Goal: Task Accomplishment & Management: Use online tool/utility

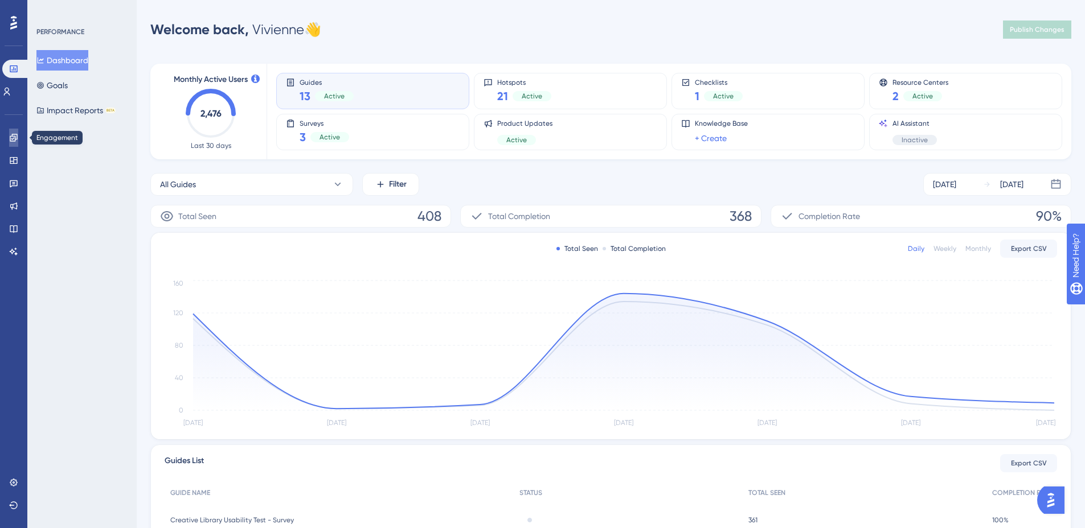
click at [18, 143] on link at bounding box center [13, 138] width 9 height 18
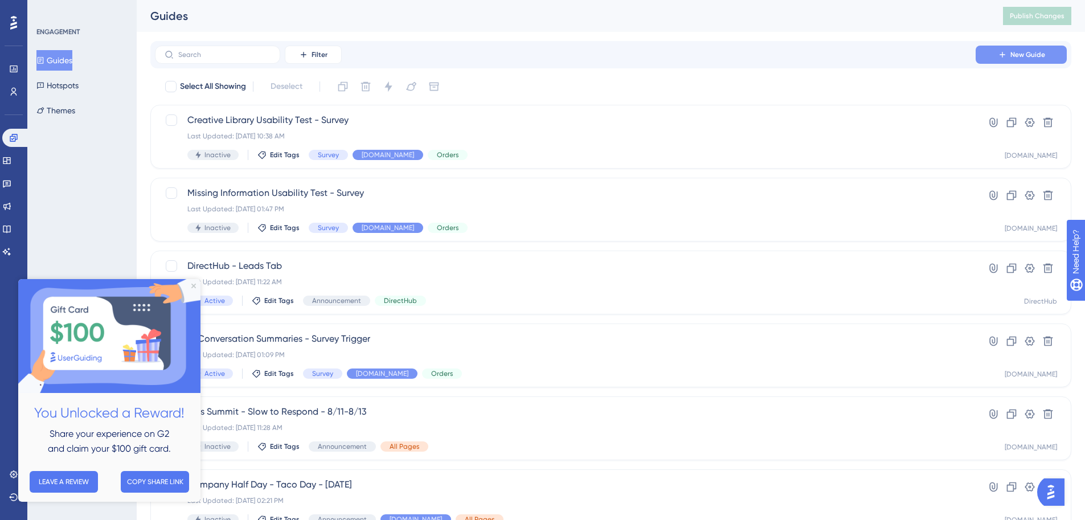
click at [1024, 62] on button "New Guide" at bounding box center [1020, 55] width 91 height 18
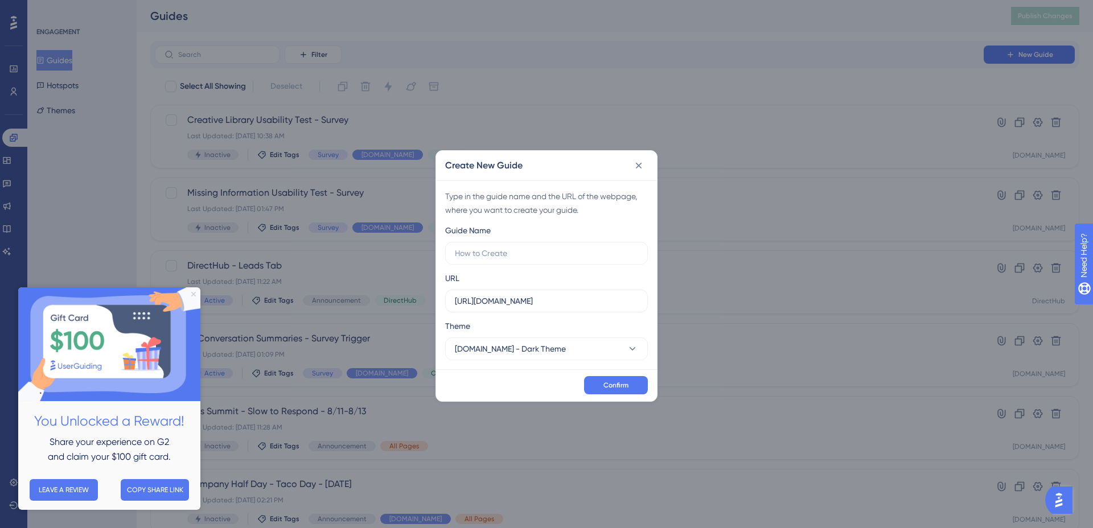
click at [192, 294] on icon "Close Preview" at bounding box center [193, 294] width 5 height 5
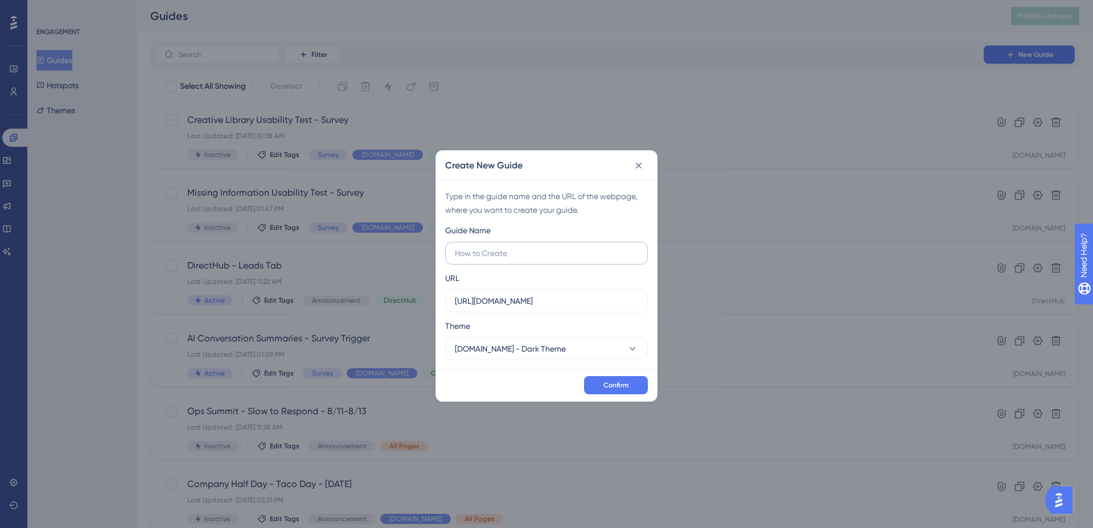
click at [565, 262] on label at bounding box center [546, 253] width 203 height 23
click at [565, 260] on input "text" at bounding box center [546, 253] width 183 height 13
click at [531, 305] on input "https://stg.ui.marketing" at bounding box center [546, 301] width 183 height 13
paste input "ui.marketing/campaign-hub/order-detail/3593616"
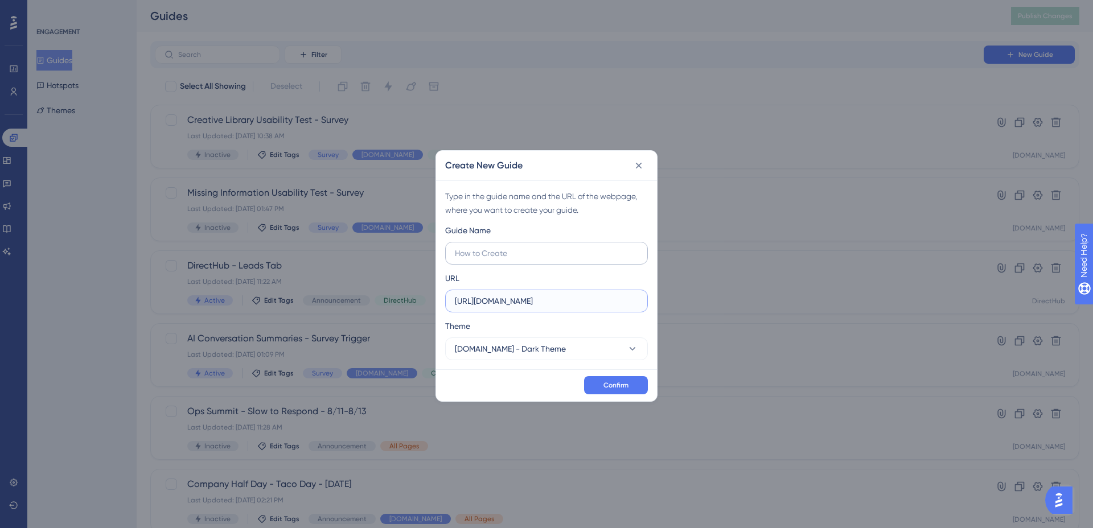
type input "https://ui.marketing/campaign-hub/order-detail/3593616"
click at [518, 253] on input "text" at bounding box center [546, 253] width 183 height 13
type input "AI Conversation Summaries (External Release)"
click at [530, 357] on button "Ui.Marketing - Dark Theme" at bounding box center [546, 349] width 203 height 23
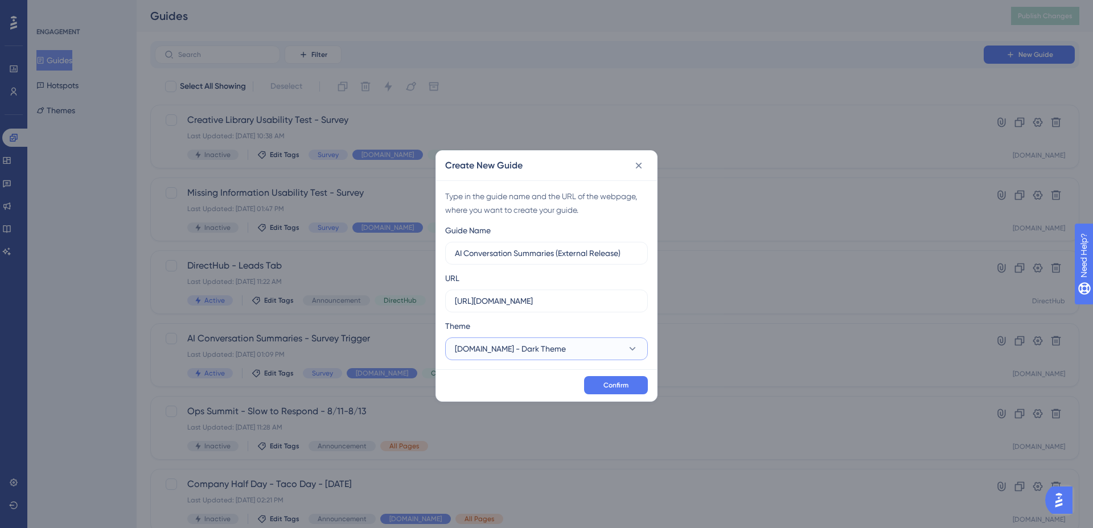
scroll to position [19, 0]
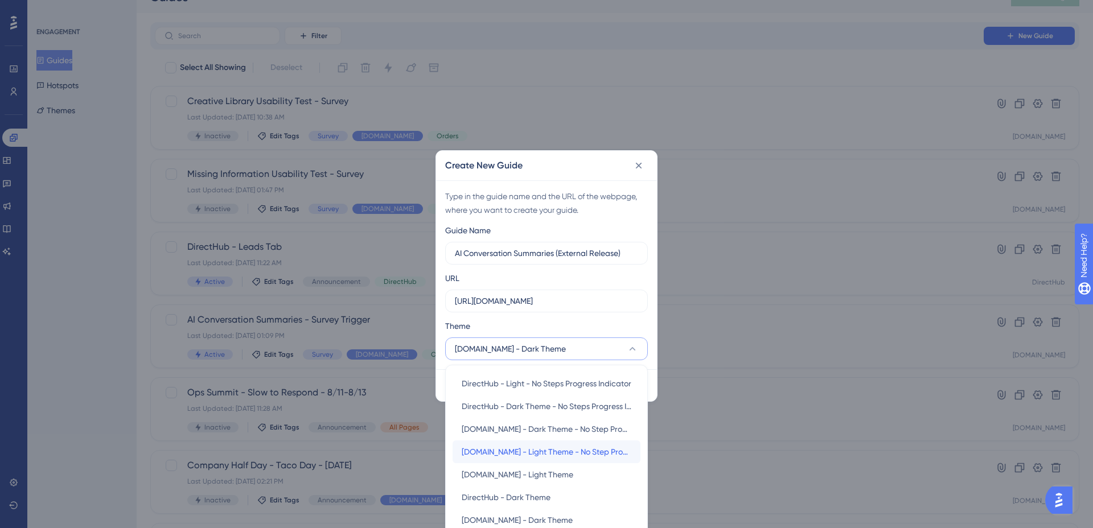
click at [548, 443] on div "Ui.Marketing - Light Theme - No Step Progress Indicator Ui.Marketing - Light Th…" at bounding box center [547, 452] width 170 height 23
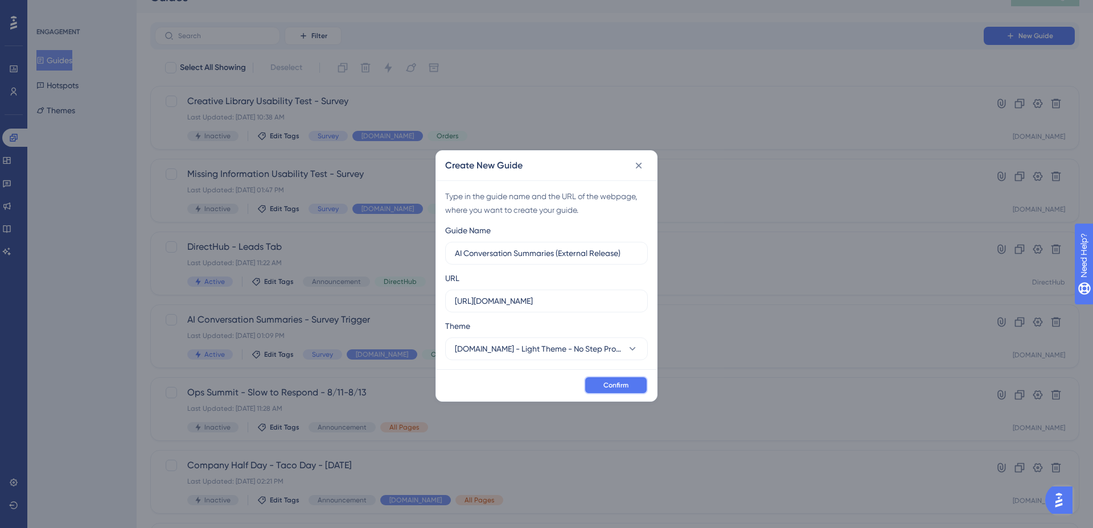
click at [610, 389] on span "Confirm" at bounding box center [616, 385] width 25 height 9
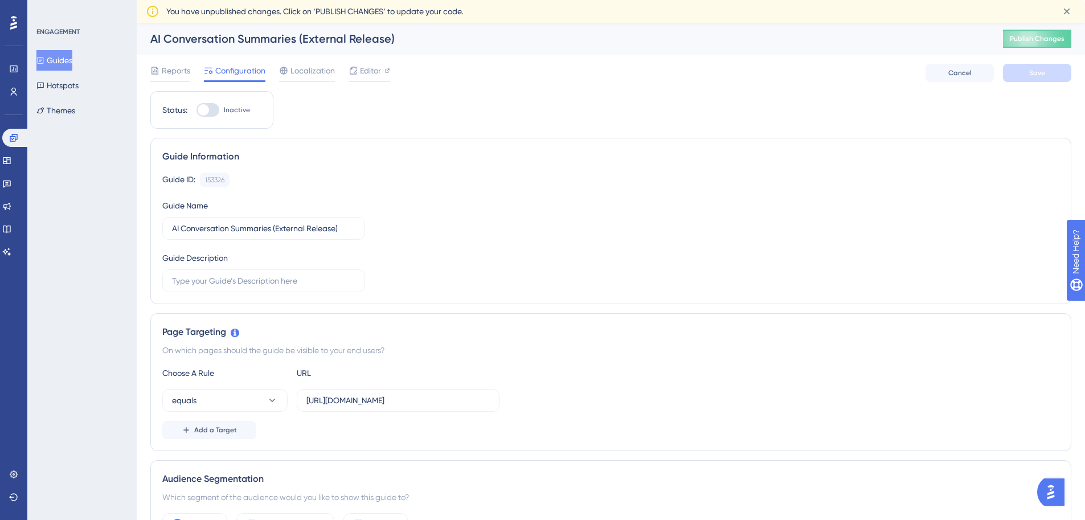
scroll to position [121, 0]
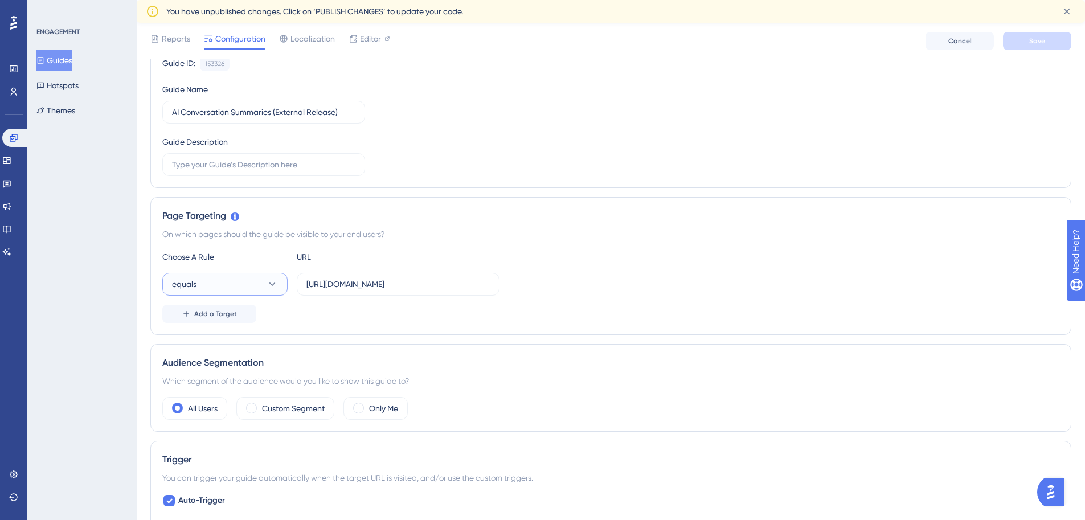
click at [217, 281] on button "equals" at bounding box center [224, 284] width 125 height 23
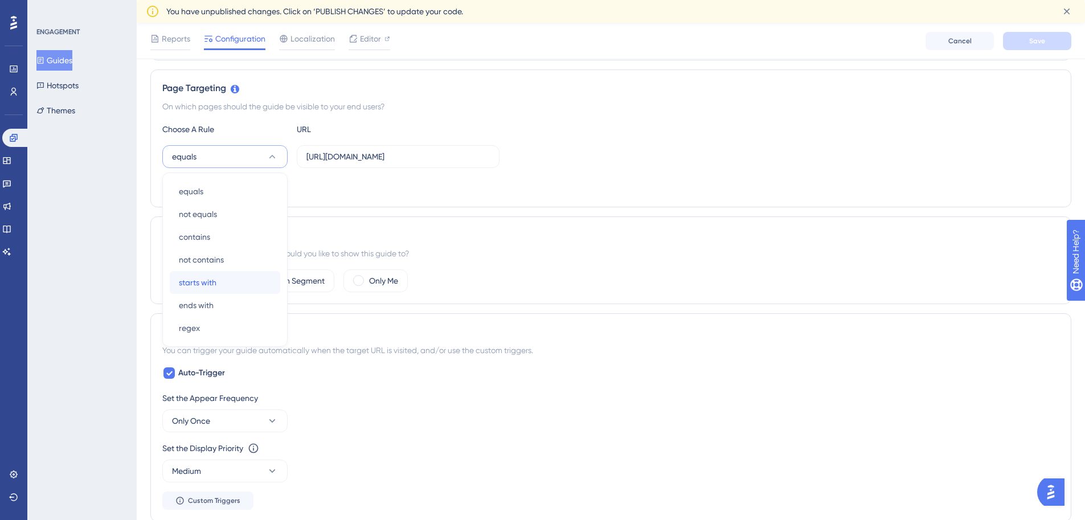
click at [207, 286] on span "starts with" at bounding box center [198, 283] width 38 height 14
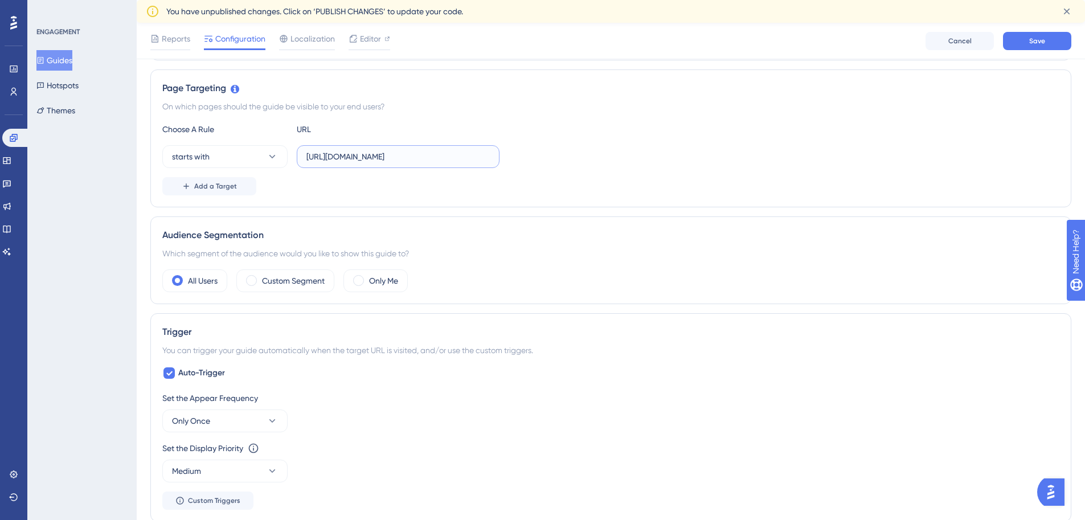
scroll to position [0, 31]
drag, startPoint x: 455, startPoint y: 158, endPoint x: 594, endPoint y: 157, distance: 139.0
click at [594, 157] on div "starts with https://ui.marketing/campaign-hub/order-detail/3593616" at bounding box center [610, 156] width 897 height 23
click at [333, 157] on input "https://ui.marketing/campaign-hub/order-detail/" at bounding box center [397, 156] width 183 height 13
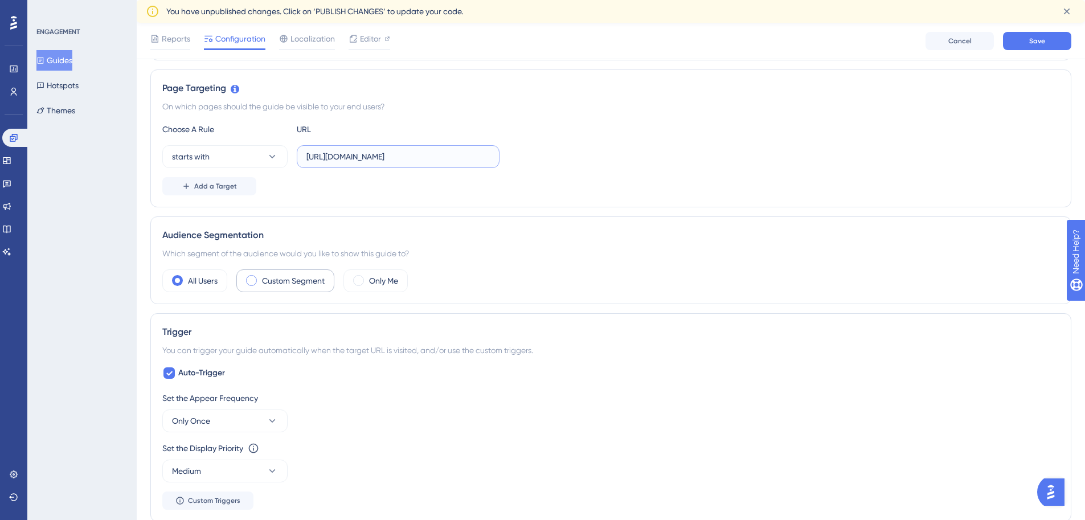
type input "https://stg.ui.marketing/campaign-hub/order-detail/"
click at [304, 285] on label "Custom Segment" at bounding box center [293, 281] width 63 height 14
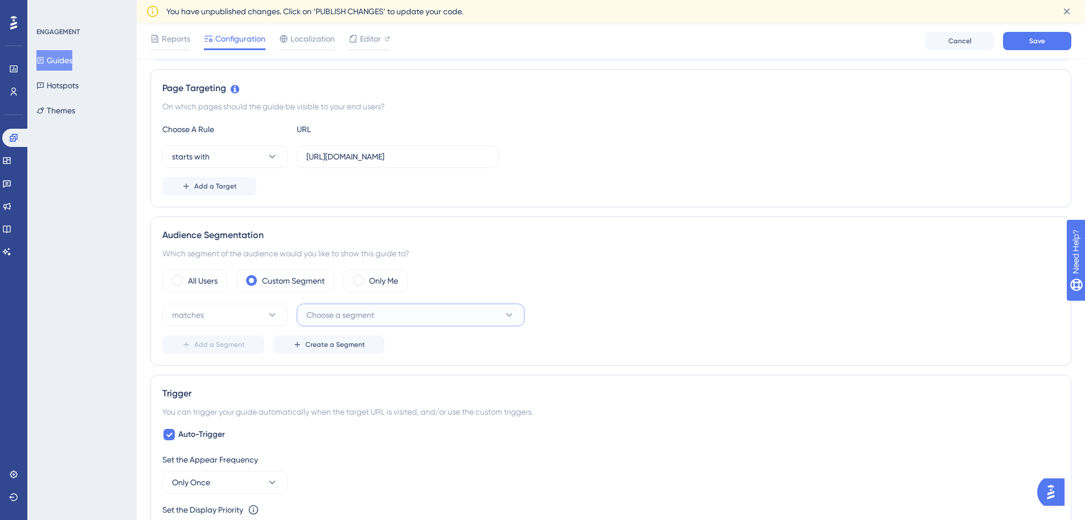
click at [335, 315] on span "Choose a segment" at bounding box center [340, 315] width 68 height 14
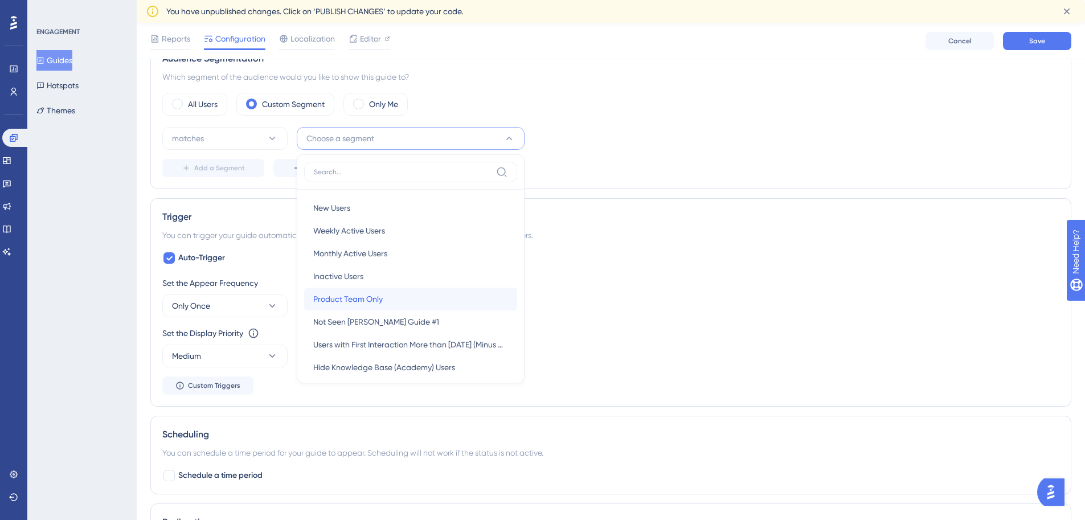
click at [363, 292] on span "Product Team Only" at bounding box center [347, 299] width 69 height 14
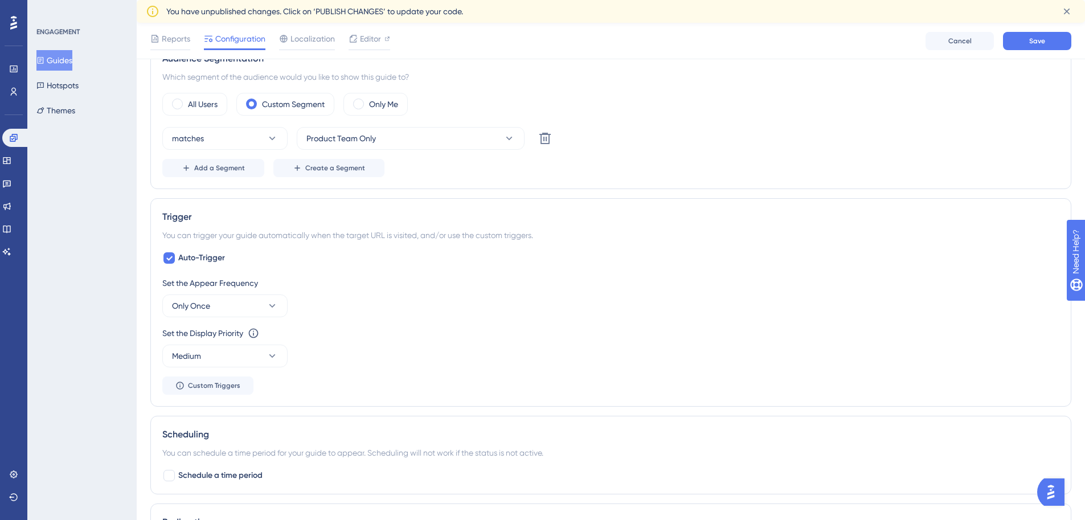
click at [725, 104] on div "All Users Custom Segment Only Me" at bounding box center [610, 104] width 897 height 23
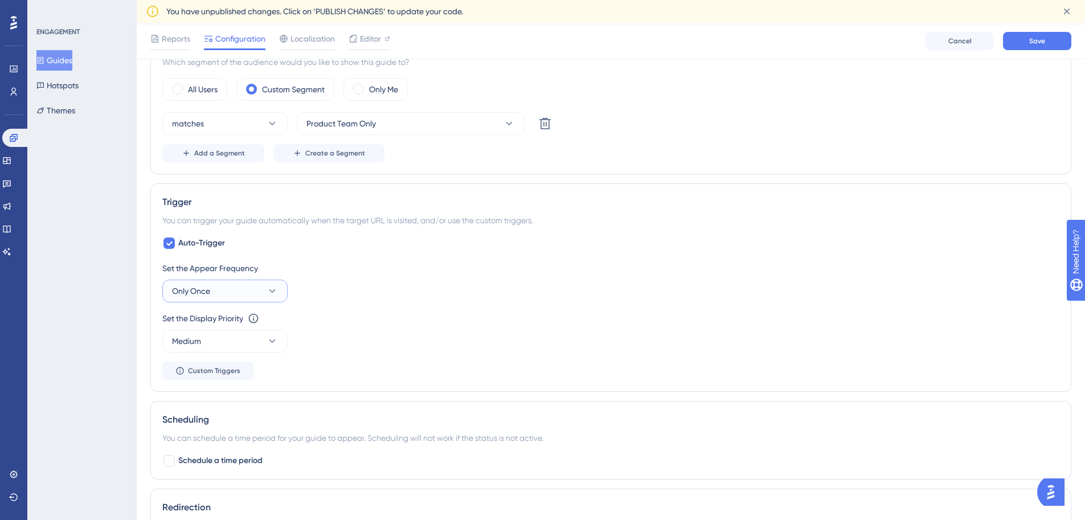
click at [254, 290] on button "Only Once" at bounding box center [224, 291] width 125 height 23
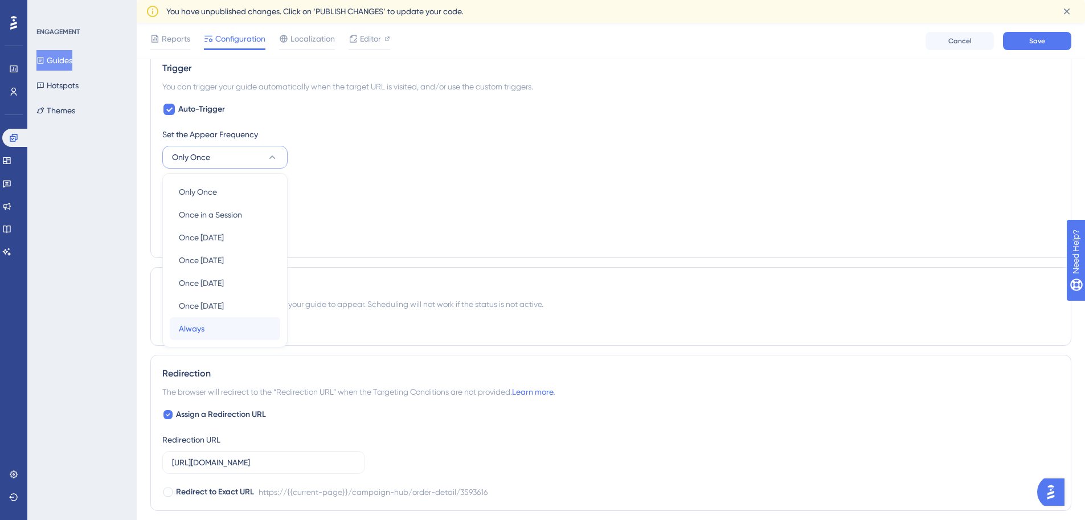
click at [232, 325] on div "Always Always" at bounding box center [225, 328] width 92 height 23
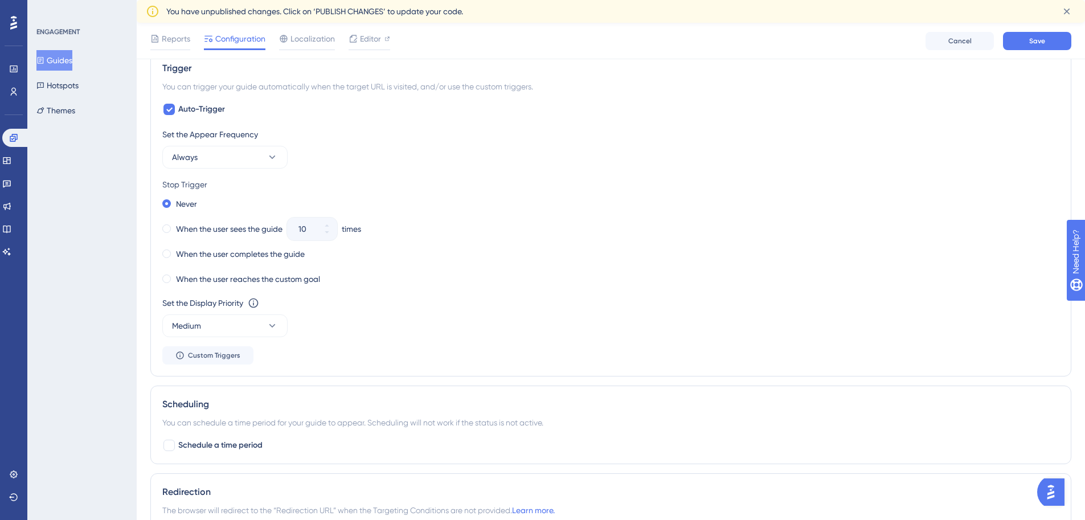
scroll to position [705, 0]
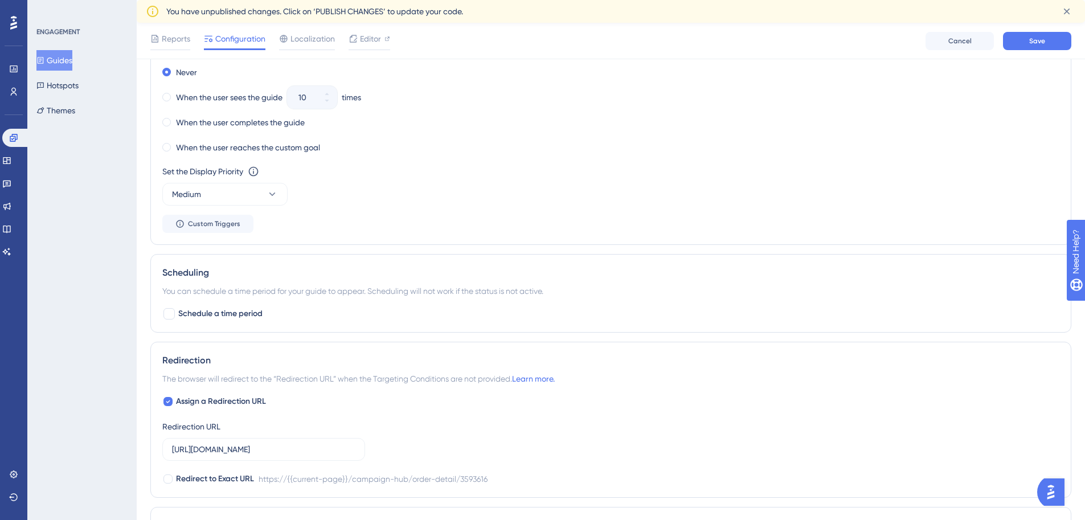
click at [182, 392] on div "Redirection The browser will redirect to the “Redirection URL” when the Targeti…" at bounding box center [610, 420] width 921 height 156
click at [181, 404] on span "Assign a Redirection URL" at bounding box center [221, 402] width 90 height 14
checkbox input "false"
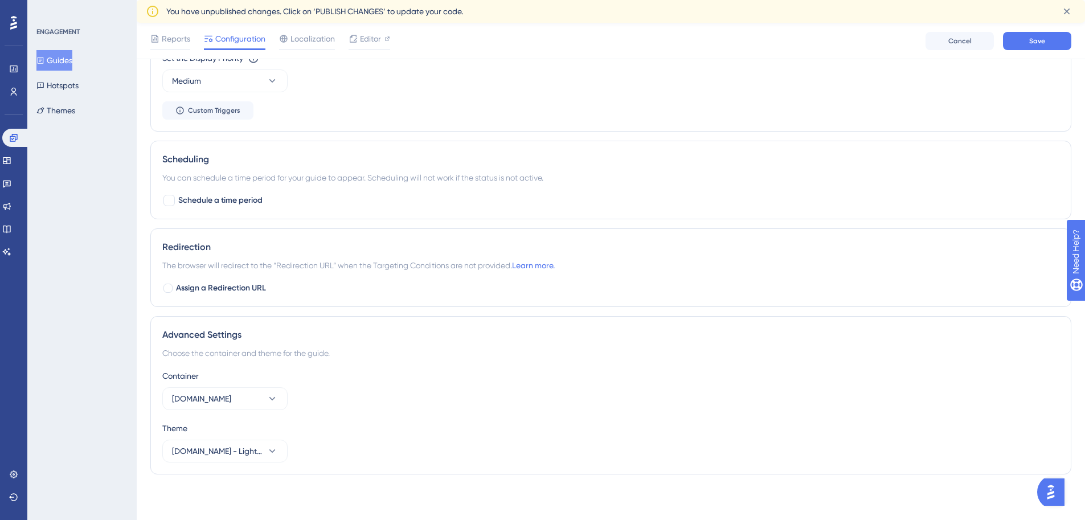
click at [222, 378] on div "Container" at bounding box center [610, 376] width 897 height 14
click at [222, 400] on button "Ui.Marketing" at bounding box center [224, 398] width 125 height 23
click at [225, 439] on span "Ui.Marketing - STG" at bounding box center [219, 433] width 81 height 14
click at [699, 329] on div "Advanced Settings" at bounding box center [610, 335] width 897 height 14
click at [1045, 43] on button "Save" at bounding box center [1037, 41] width 68 height 18
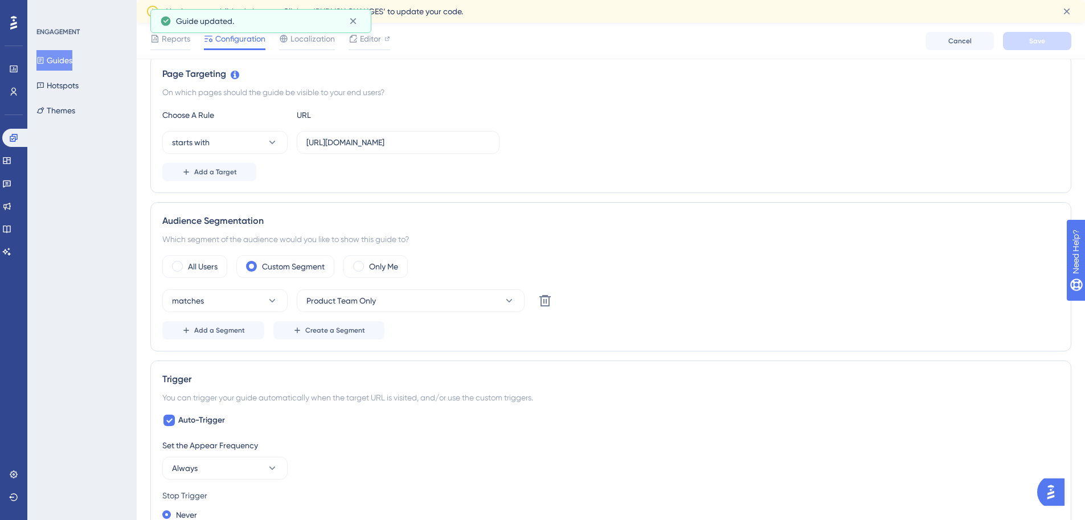
scroll to position [0, 0]
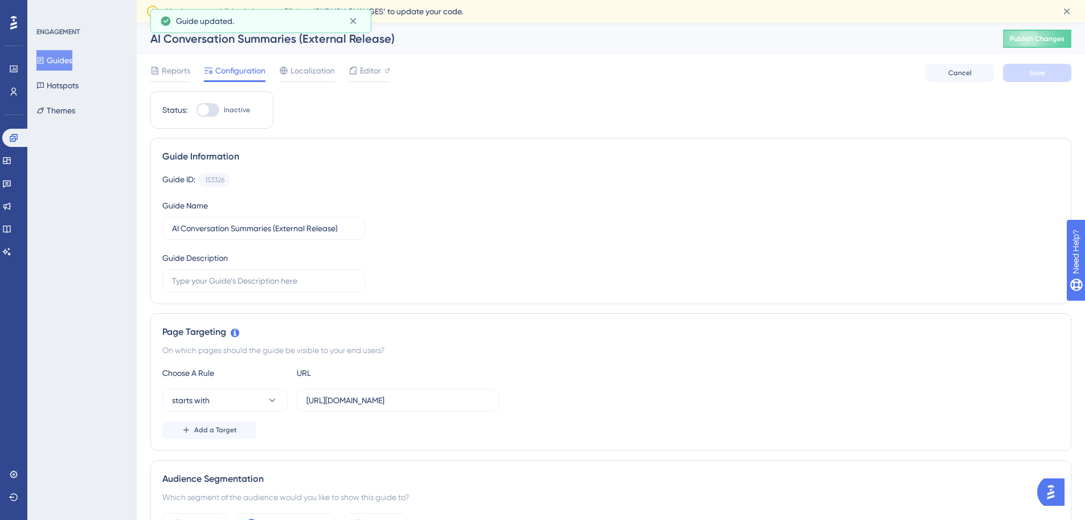
click at [207, 104] on div at bounding box center [207, 110] width 23 height 14
click at [196, 110] on input "Inactive" at bounding box center [196, 110] width 1 height 1
checkbox input "true"
click at [1043, 69] on span "Save" at bounding box center [1037, 72] width 16 height 9
click at [1046, 39] on span "Publish Changes" at bounding box center [1037, 38] width 55 height 9
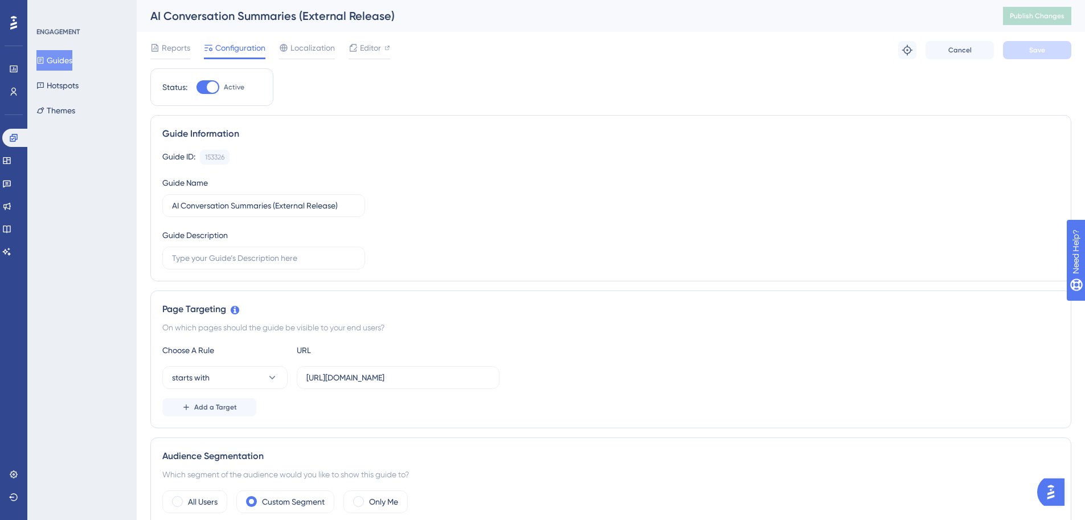
click at [449, 143] on div "Guide Information Guide ID: 153326 Copy Guide Name AI Conversation Summaries (E…" at bounding box center [610, 198] width 921 height 166
click at [66, 69] on div "Guides Hotspots Themes" at bounding box center [82, 85] width 92 height 71
click at [66, 65] on button "Guides" at bounding box center [54, 60] width 36 height 20
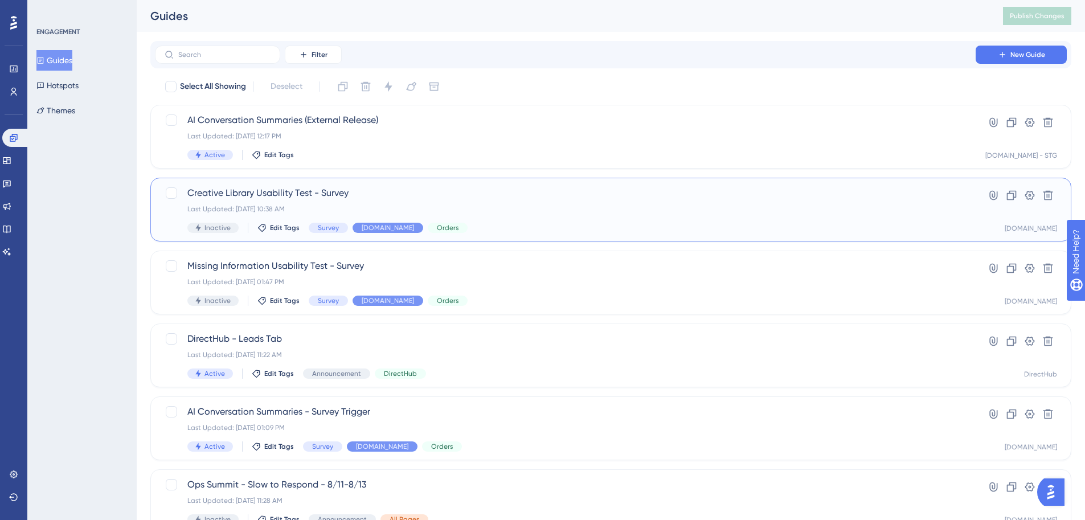
click at [386, 189] on span "Creative Library Usability Test - Survey" at bounding box center [565, 193] width 756 height 14
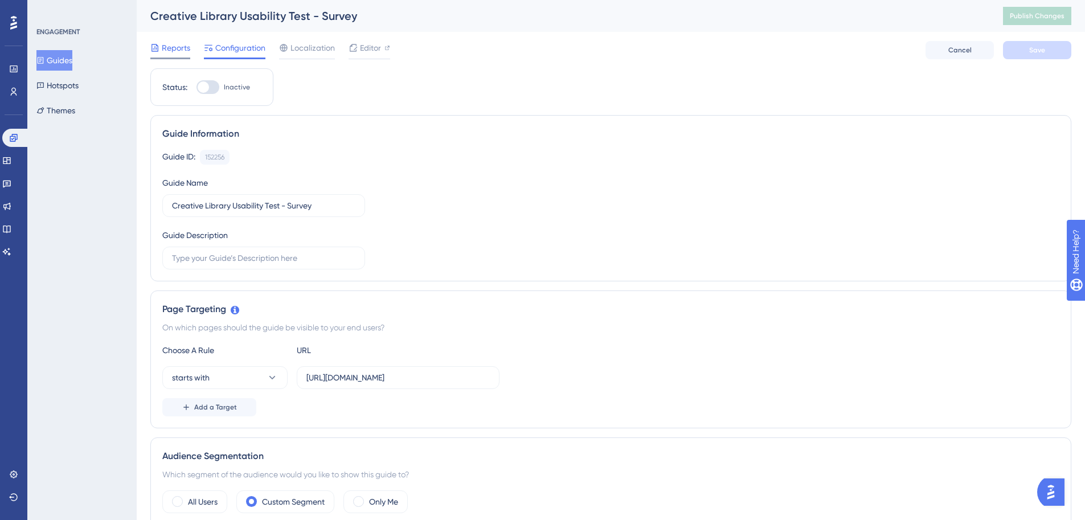
click at [163, 50] on span "Reports" at bounding box center [176, 48] width 28 height 14
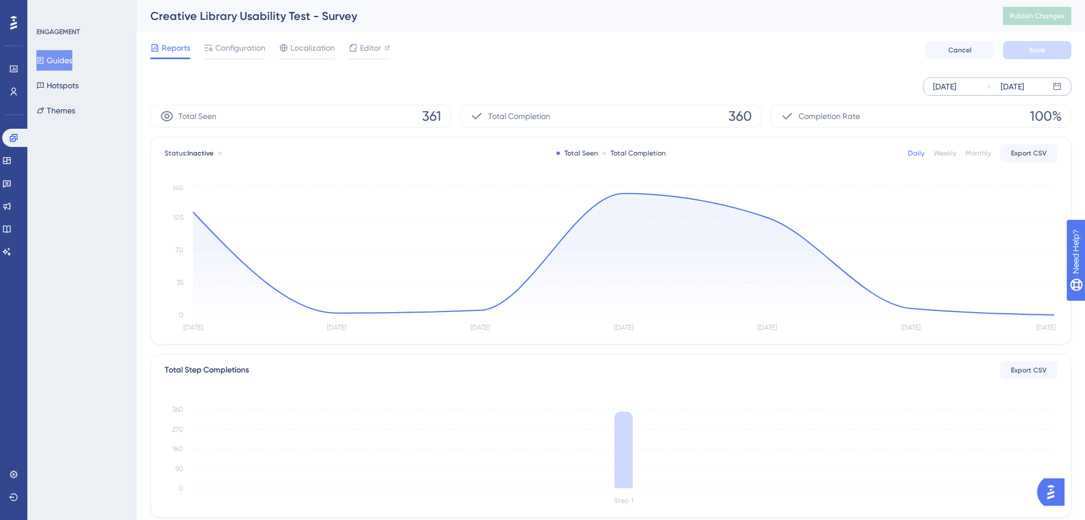
click at [1005, 81] on div "Oct 02 2025" at bounding box center [1012, 87] width 23 height 14
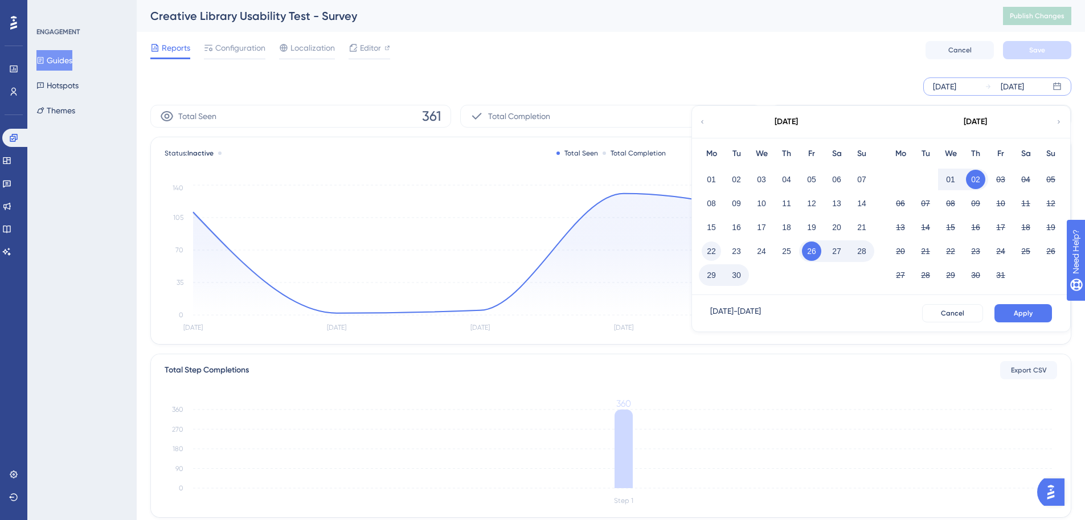
click at [703, 250] on button "22" at bounding box center [711, 250] width 19 height 19
click at [1046, 310] on button "Apply" at bounding box center [1023, 313] width 58 height 18
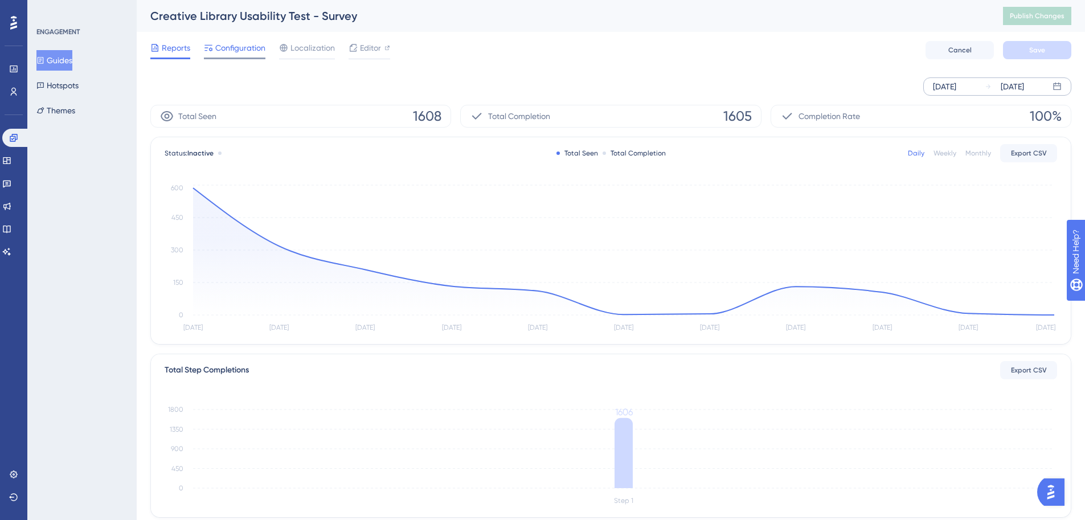
click at [235, 48] on span "Configuration" at bounding box center [240, 48] width 50 height 14
